Goal: Task Accomplishment & Management: Manage account settings

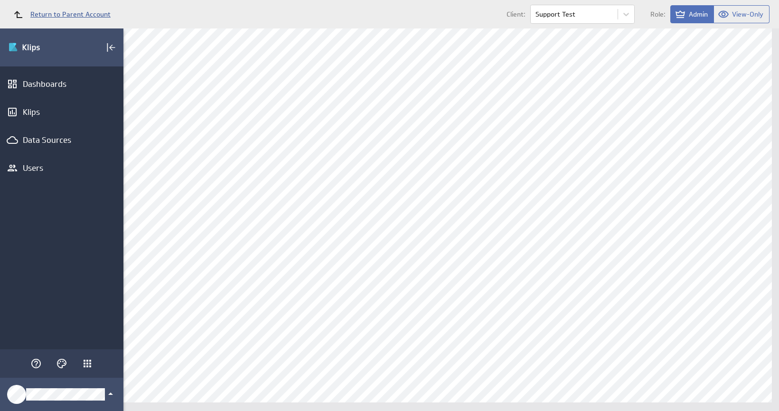
click at [60, 15] on span "Return to Parent Account" at bounding box center [70, 14] width 80 height 7
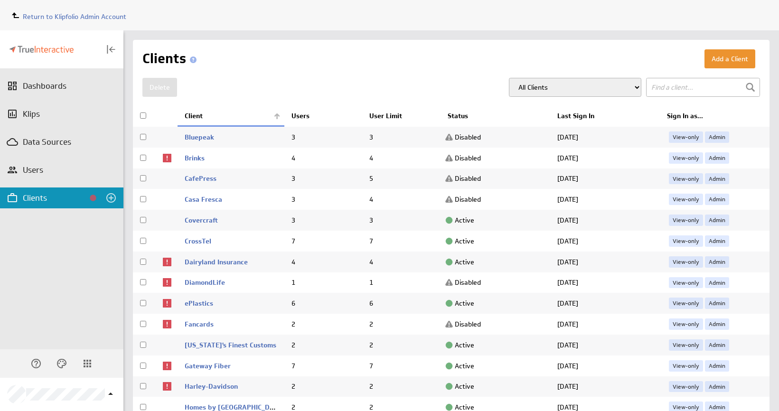
click at [60, 15] on span "Return to Klipfolio Admin Account" at bounding box center [74, 16] width 103 height 9
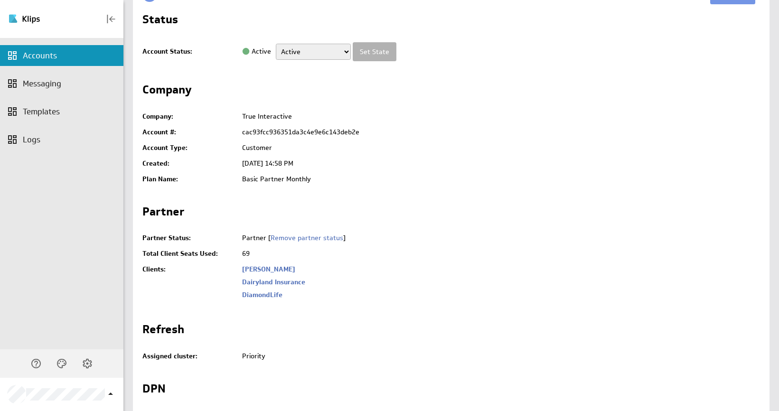
scroll to position [374, 0]
click at [271, 292] on link "Support Test" at bounding box center [262, 292] width 41 height 9
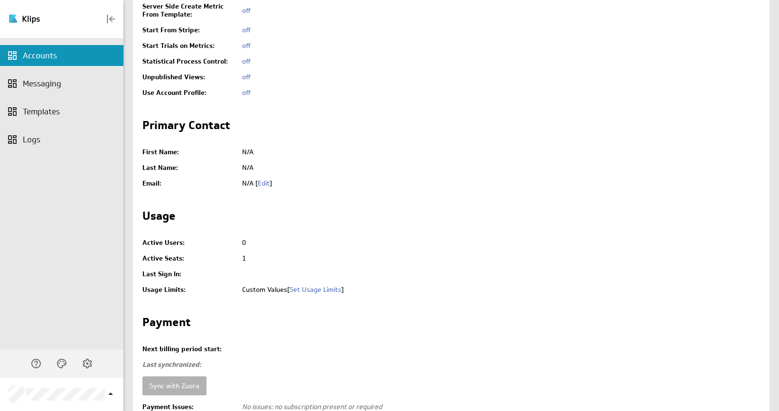
scroll to position [2159, 0]
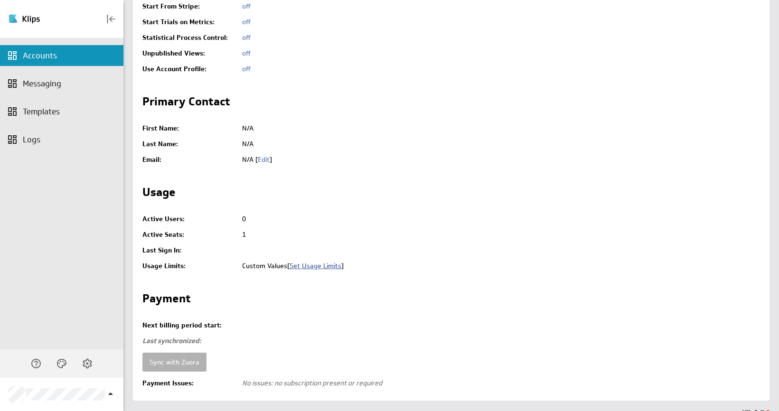
click at [329, 261] on link "Set Usage Limits" at bounding box center [315, 265] width 52 height 9
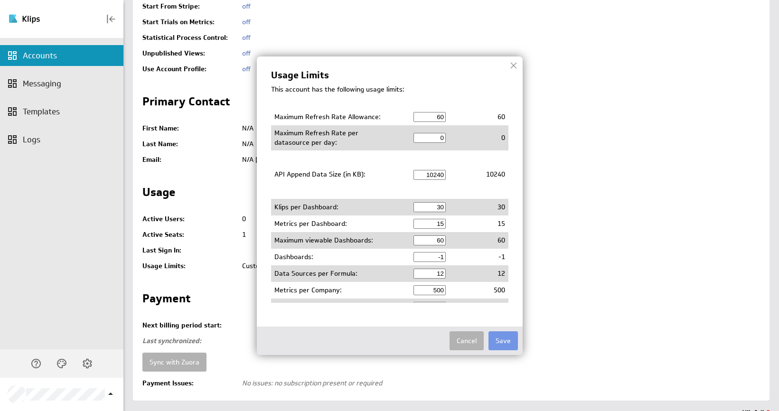
scroll to position [142, 0]
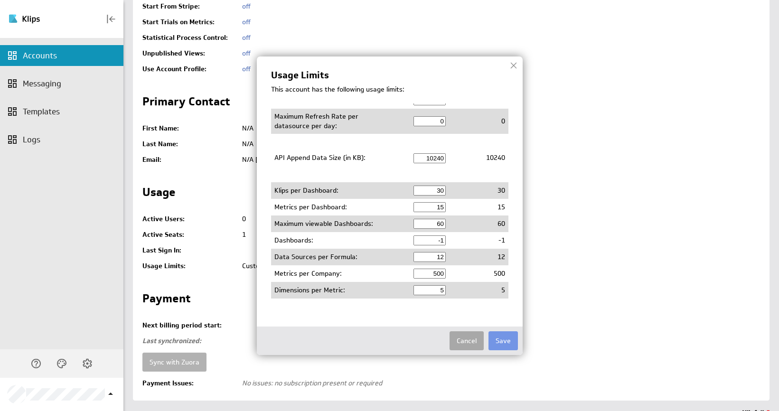
click at [461, 345] on button "Cancel" at bounding box center [466, 340] width 34 height 19
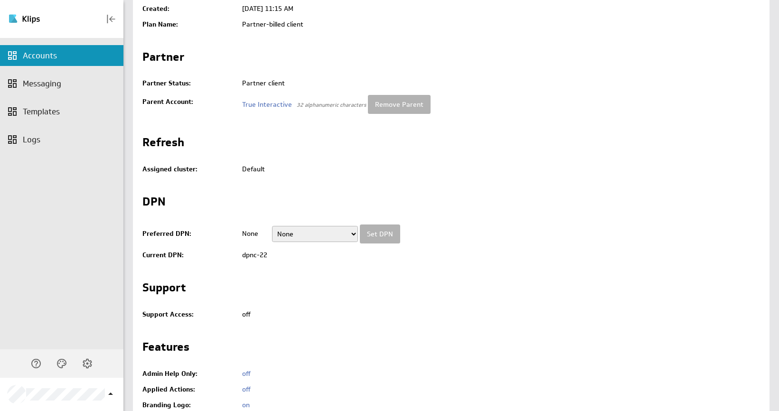
scroll to position [71, 0]
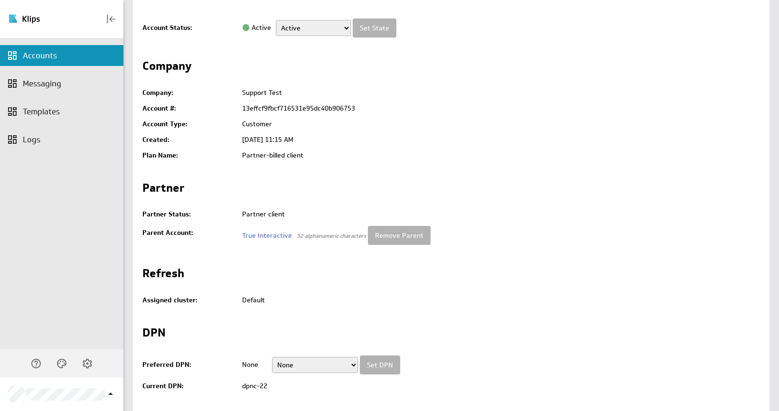
click at [319, 30] on select "Setup Mode Partially Active Trial Active Disabled Pending Deletion" at bounding box center [313, 28] width 75 height 16
select select "4"
click at [276, 20] on select "Setup Mode Partially Active Trial Active Disabled Pending Deletion" at bounding box center [313, 28] width 75 height 16
click at [381, 31] on input "Set State" at bounding box center [375, 28] width 44 height 19
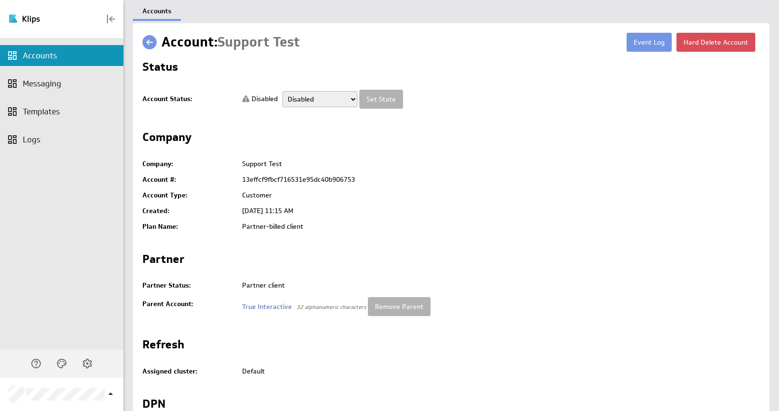
click at [725, 40] on button "Hard Delete Account" at bounding box center [715, 42] width 79 height 19
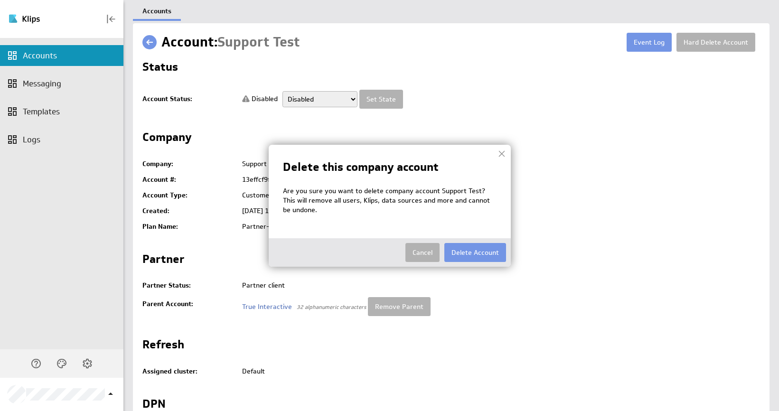
click at [479, 252] on button "Delete Account" at bounding box center [475, 252] width 62 height 19
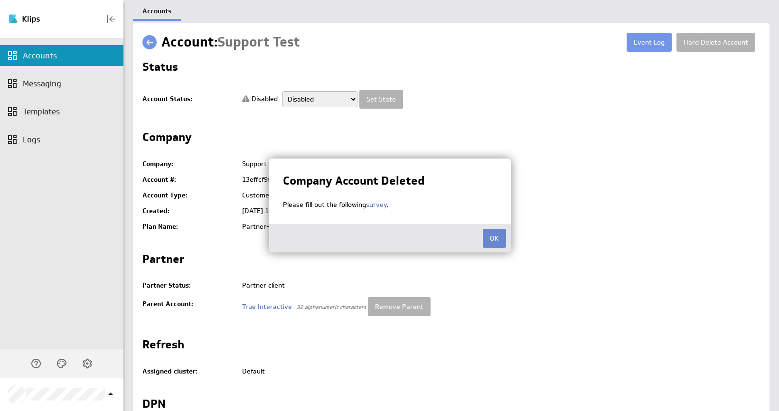
click at [494, 240] on button "OK" at bounding box center [494, 238] width 23 height 19
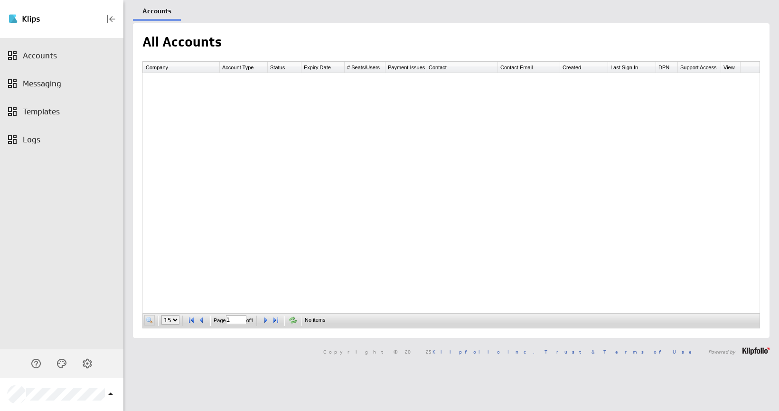
click at [146, 324] on span at bounding box center [149, 320] width 9 height 9
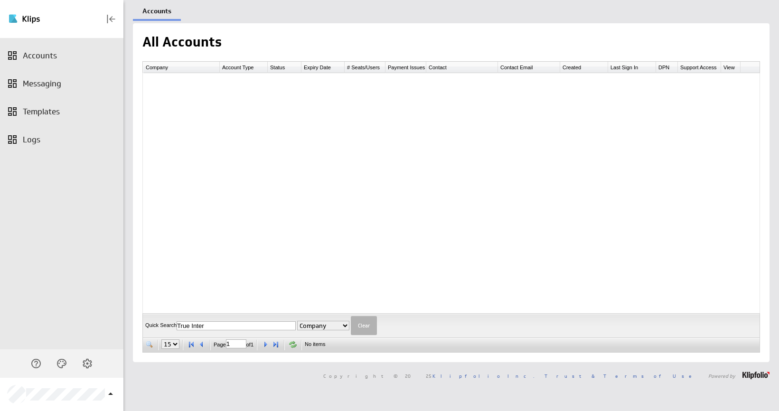
type input "True Inter"
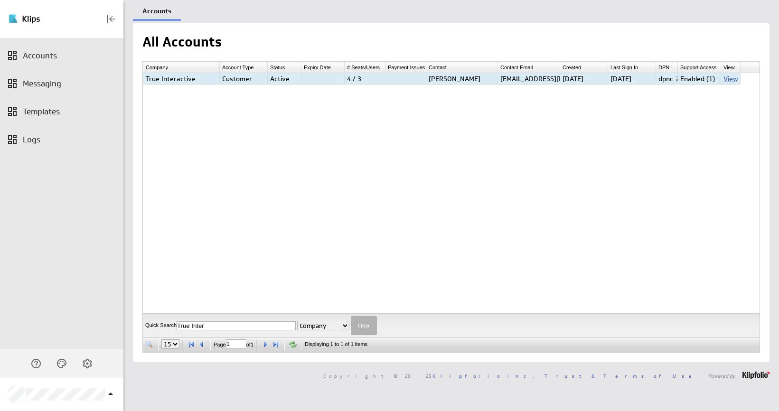
click at [733, 78] on link "View" at bounding box center [730, 78] width 15 height 9
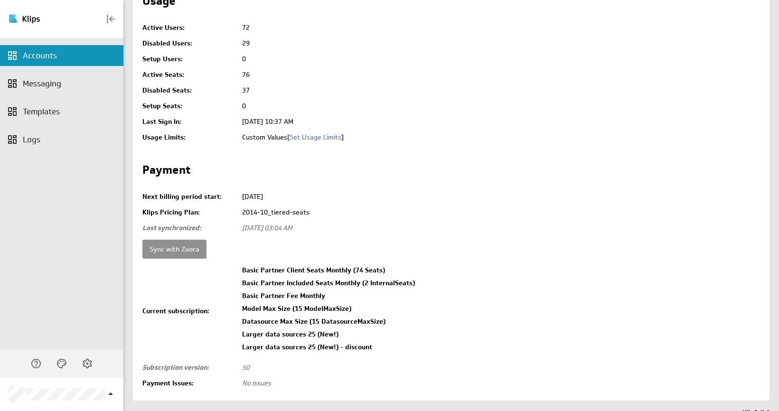
click at [192, 240] on input "Sync with Zuora" at bounding box center [174, 249] width 64 height 19
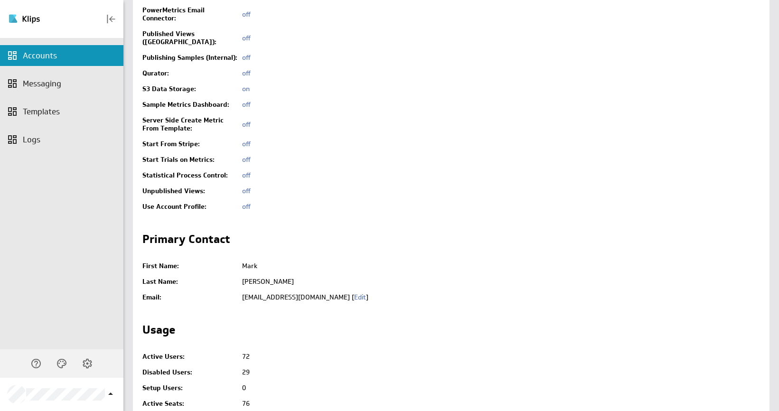
scroll to position [2277, 0]
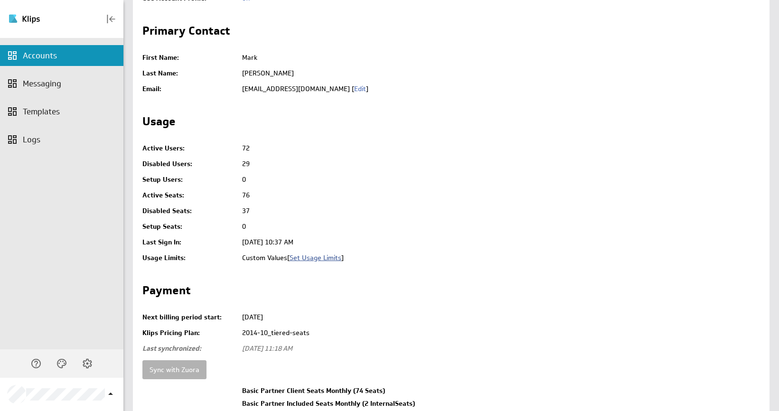
click at [320, 253] on link "Set Usage Limits" at bounding box center [315, 257] width 52 height 9
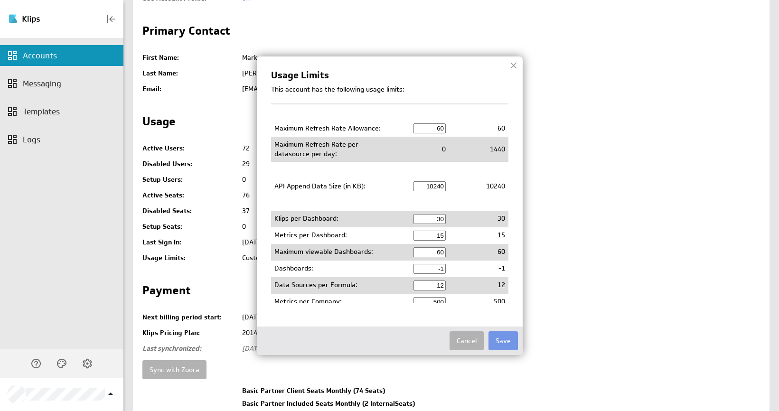
scroll to position [142, 0]
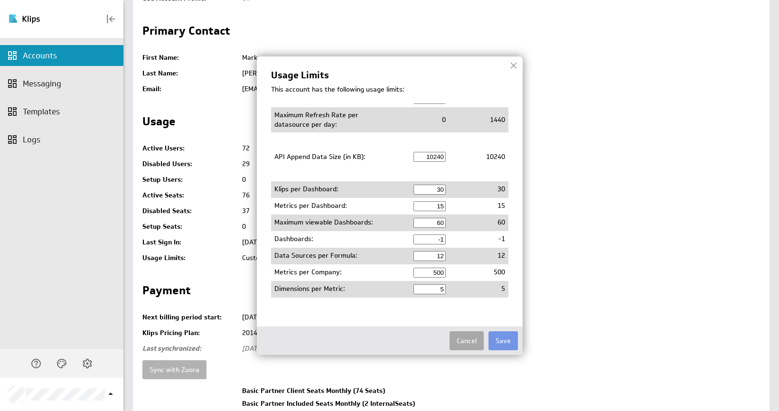
click at [465, 338] on button "Cancel" at bounding box center [466, 340] width 34 height 19
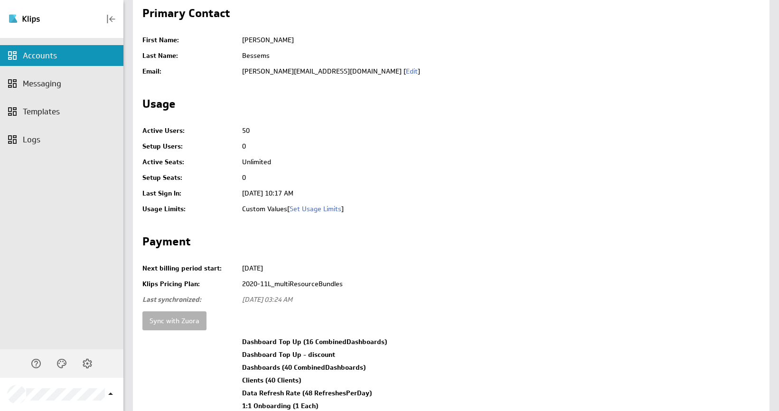
scroll to position [2372, 0]
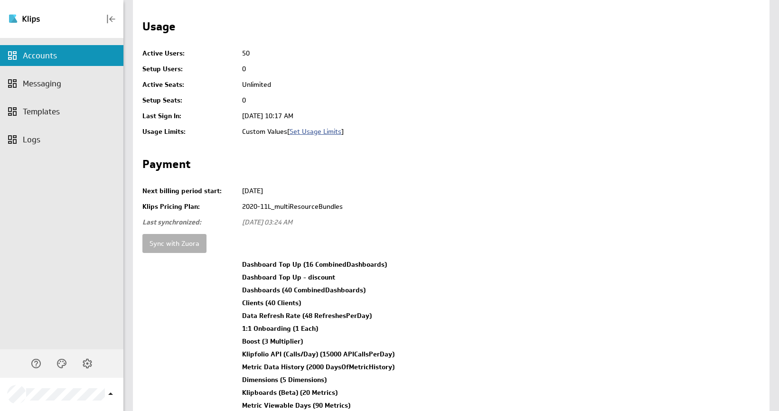
click at [312, 127] on link "Set Usage Limits" at bounding box center [315, 131] width 52 height 9
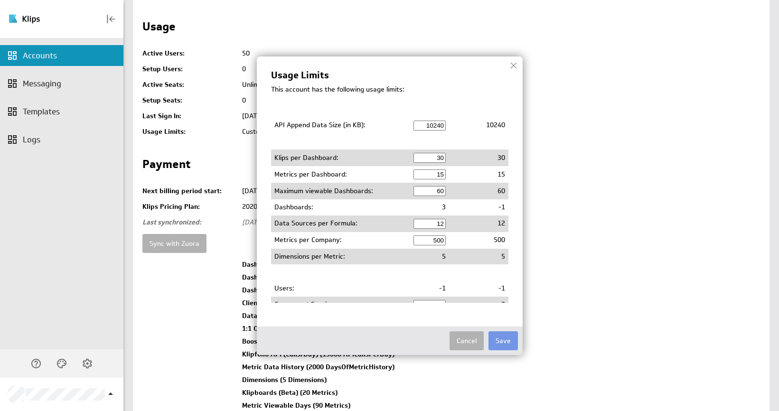
scroll to position [190, 0]
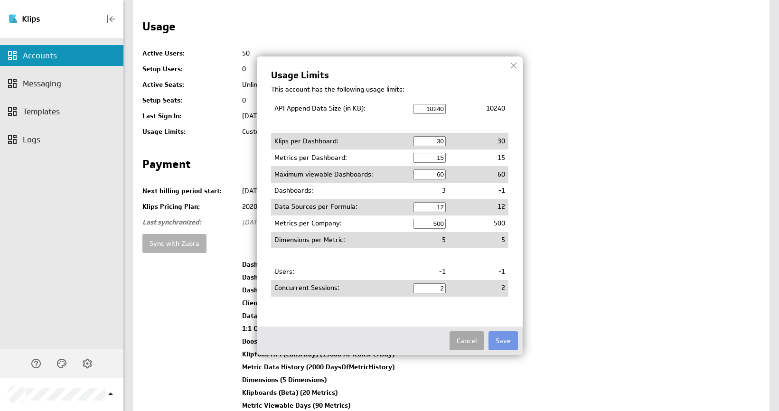
click at [460, 342] on button "Cancel" at bounding box center [466, 340] width 34 height 19
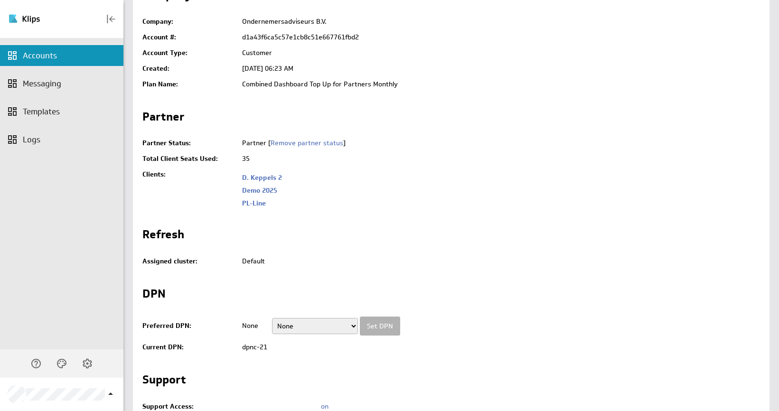
scroll to position [413, 0]
